Goal: Share content

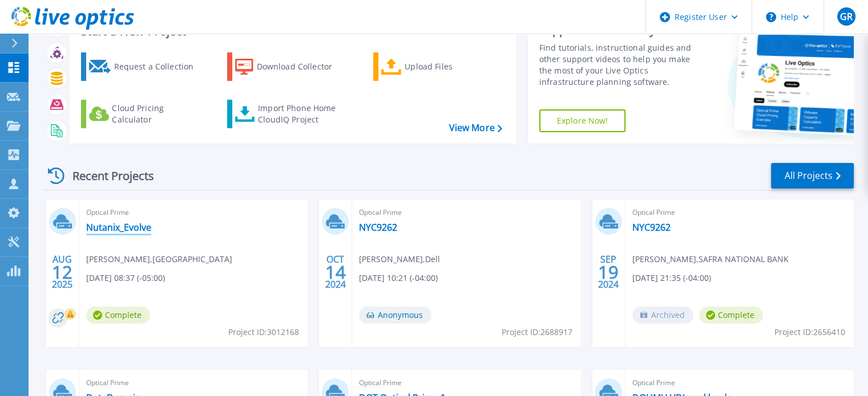
scroll to position [114, 0]
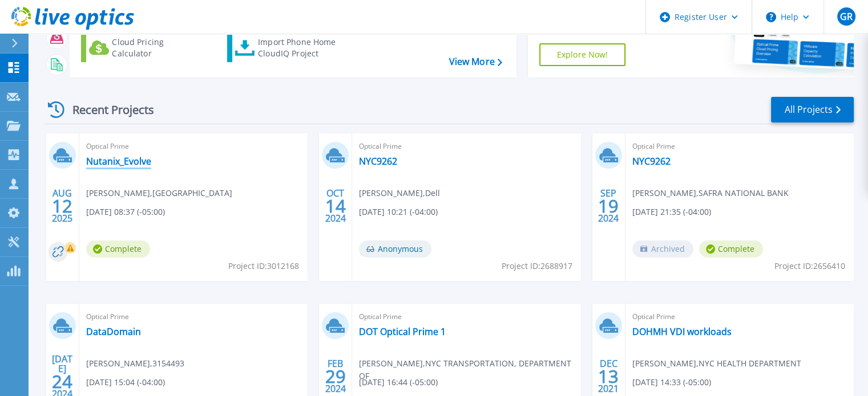
click at [135, 161] on link "Nutanix_Evolve" at bounding box center [118, 161] width 65 height 11
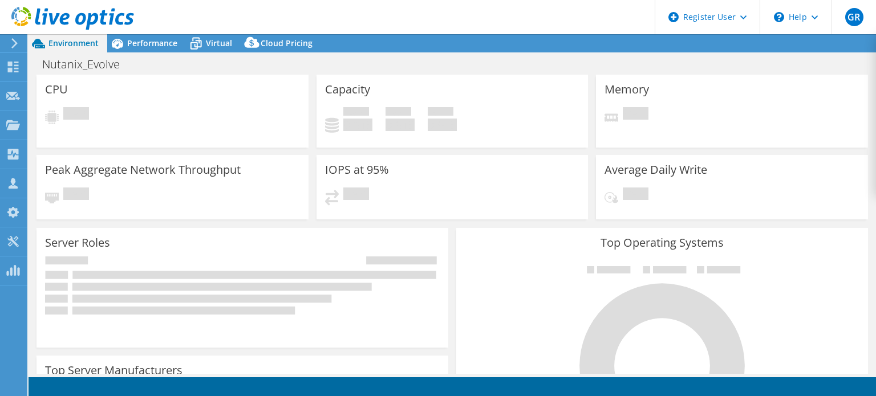
select select "USD"
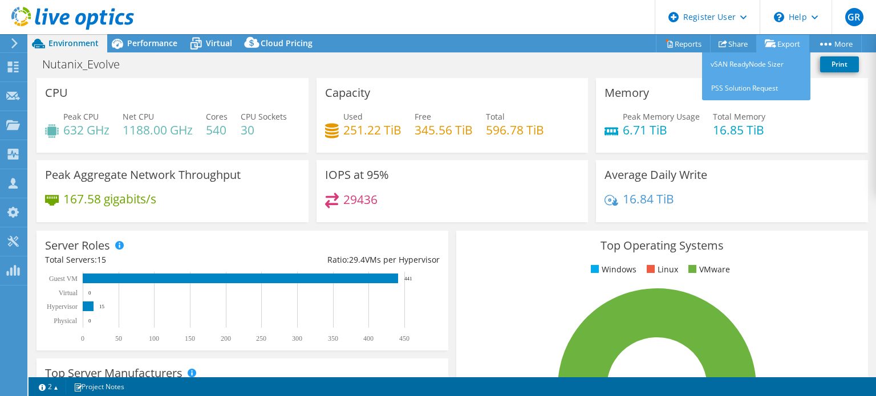
click at [789, 40] on link "Export" at bounding box center [782, 44] width 53 height 18
click at [753, 83] on link "PSS Solution Request" at bounding box center [756, 88] width 108 height 24
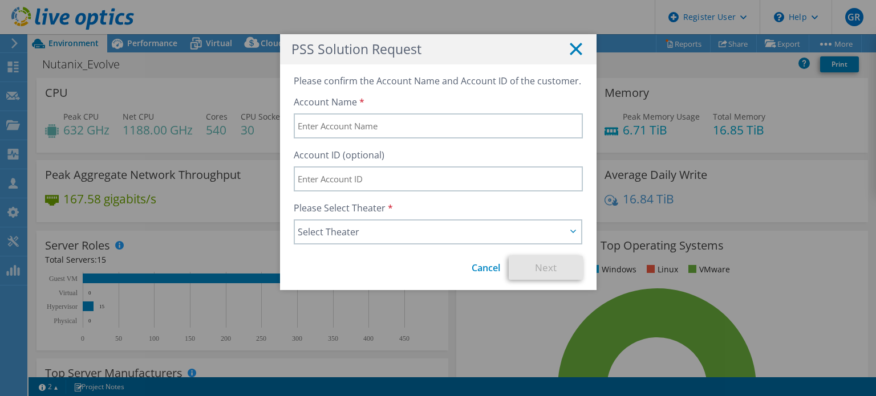
click at [575, 45] on line at bounding box center [575, 48] width 11 height 11
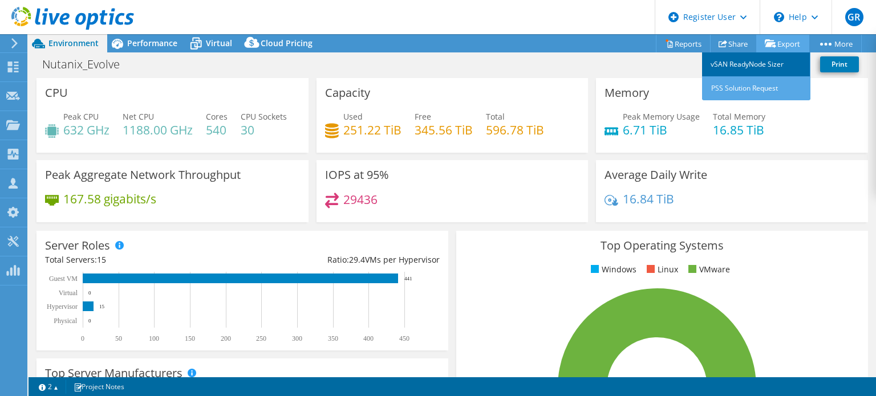
click at [762, 65] on link "vSAN ReadyNode Sizer" at bounding box center [756, 64] width 108 height 24
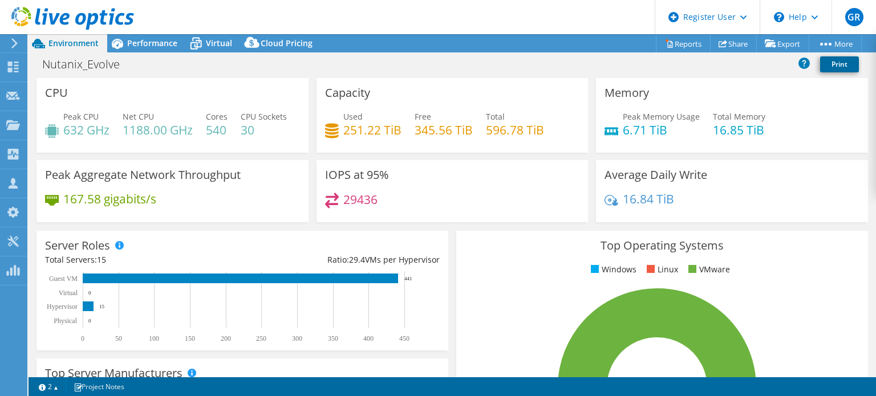
click at [831, 63] on link "Print" at bounding box center [839, 64] width 39 height 16
click at [731, 45] on link "Share" at bounding box center [733, 44] width 47 height 18
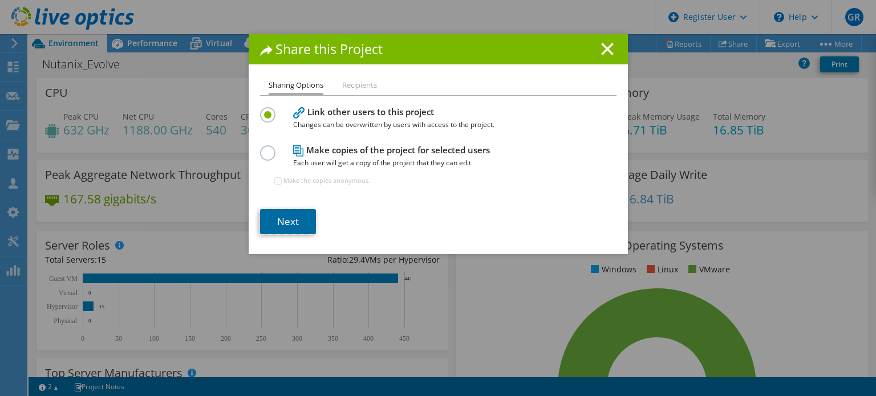
click at [299, 212] on link "Next" at bounding box center [288, 221] width 56 height 25
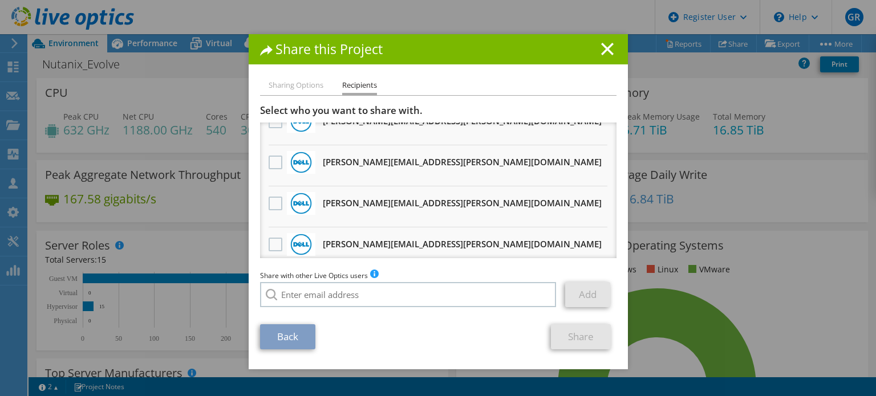
scroll to position [432, 0]
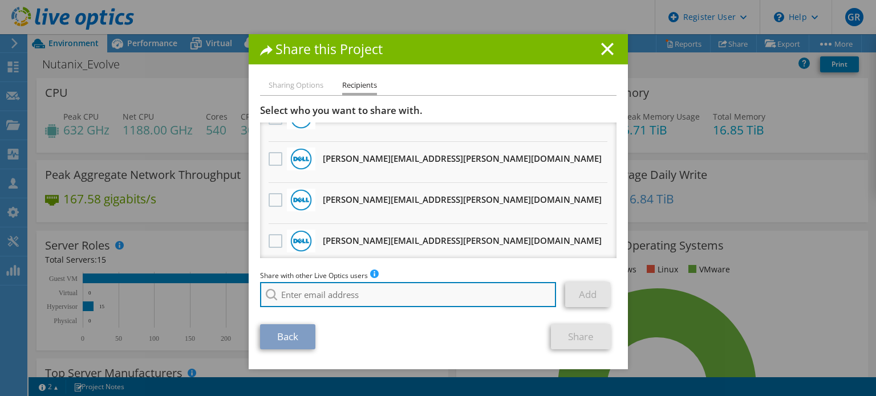
click at [324, 297] on input "search" at bounding box center [408, 294] width 297 height 25
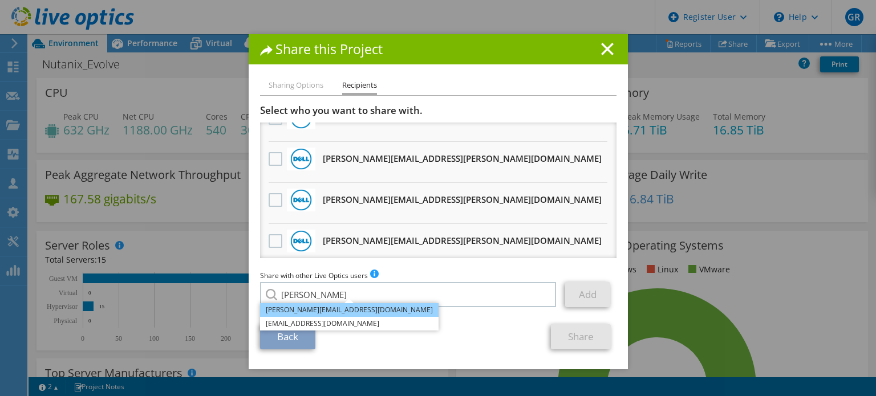
click at [333, 310] on li "[PERSON_NAME][EMAIL_ADDRESS][DOMAIN_NAME]" at bounding box center [349, 310] width 179 height 14
type input "[PERSON_NAME][EMAIL_ADDRESS][DOMAIN_NAME]"
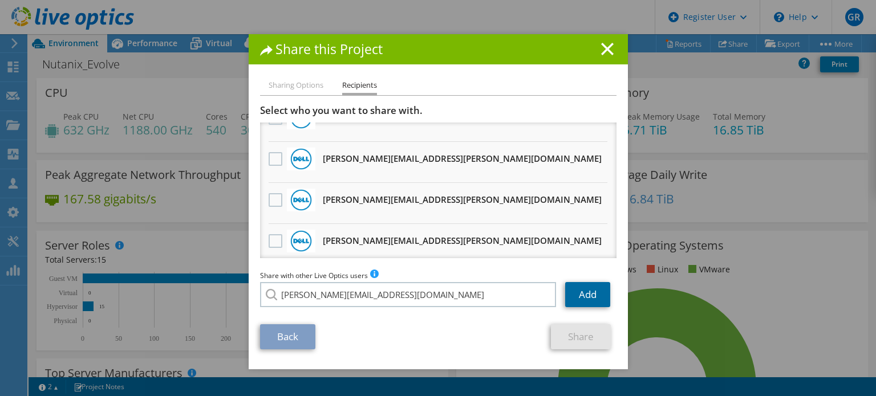
click at [578, 292] on link "Add" at bounding box center [587, 294] width 45 height 25
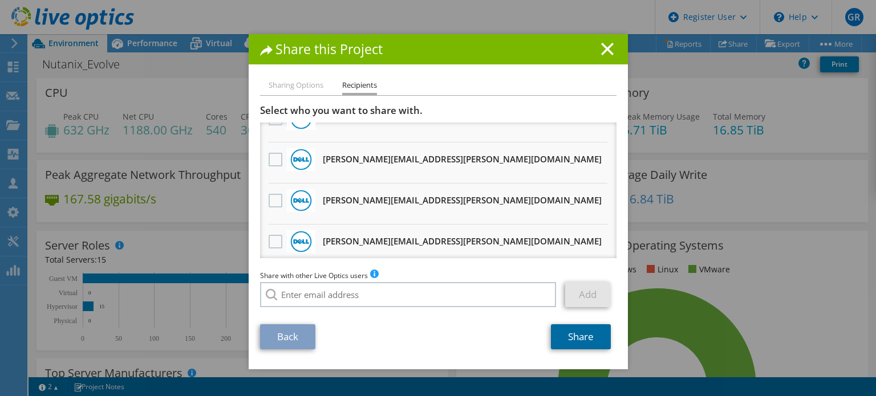
click at [576, 337] on link "Share" at bounding box center [581, 337] width 60 height 25
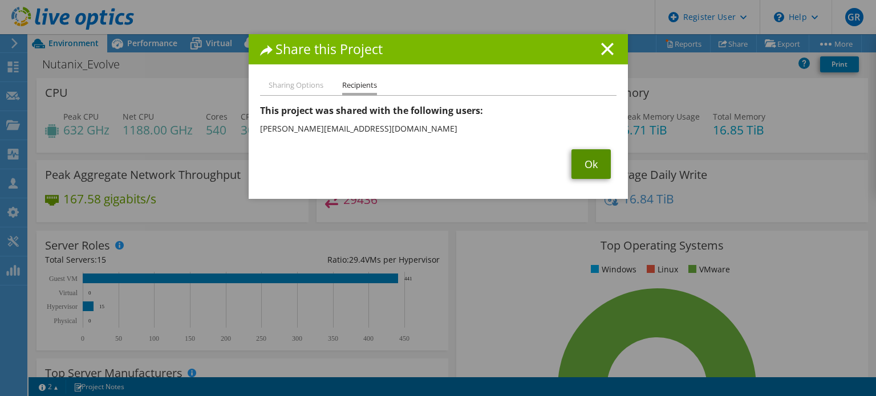
click at [582, 166] on link "Ok" at bounding box center [591, 164] width 39 height 30
